Goal: Contribute content

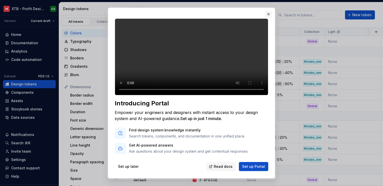
click at [269, 14] on button "button" at bounding box center [268, 14] width 7 height 7
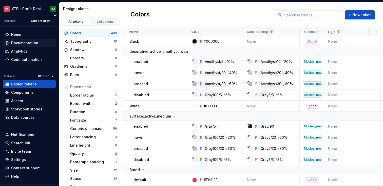
click at [26, 43] on div "Documentation" at bounding box center [24, 42] width 27 height 5
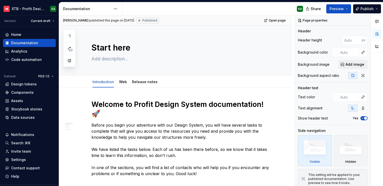
type textarea "*"
